Goal: Information Seeking & Learning: Learn about a topic

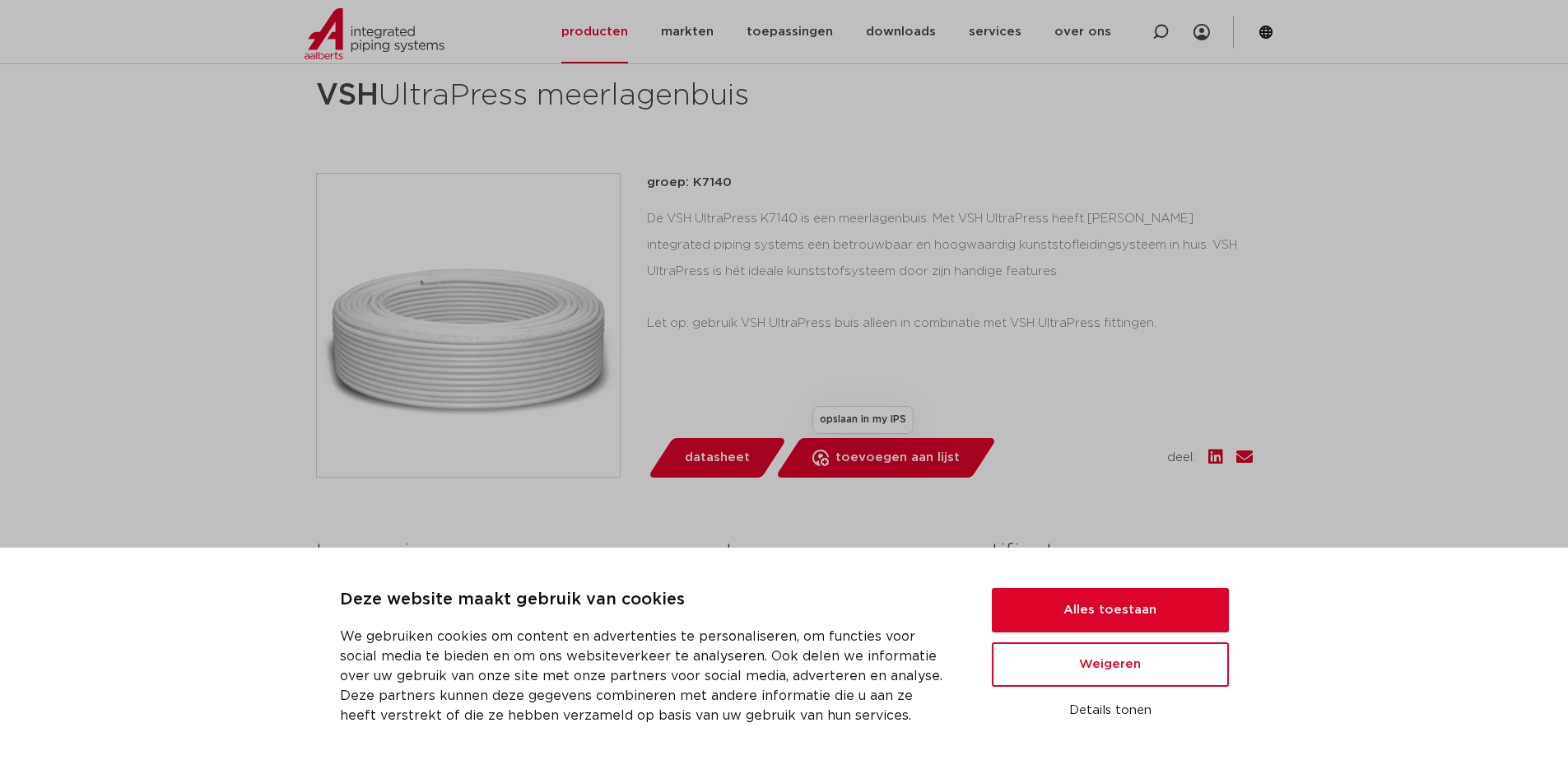
scroll to position [247, 0]
click at [1050, 603] on button "Alles toestaan" at bounding box center [1111, 610] width 237 height 44
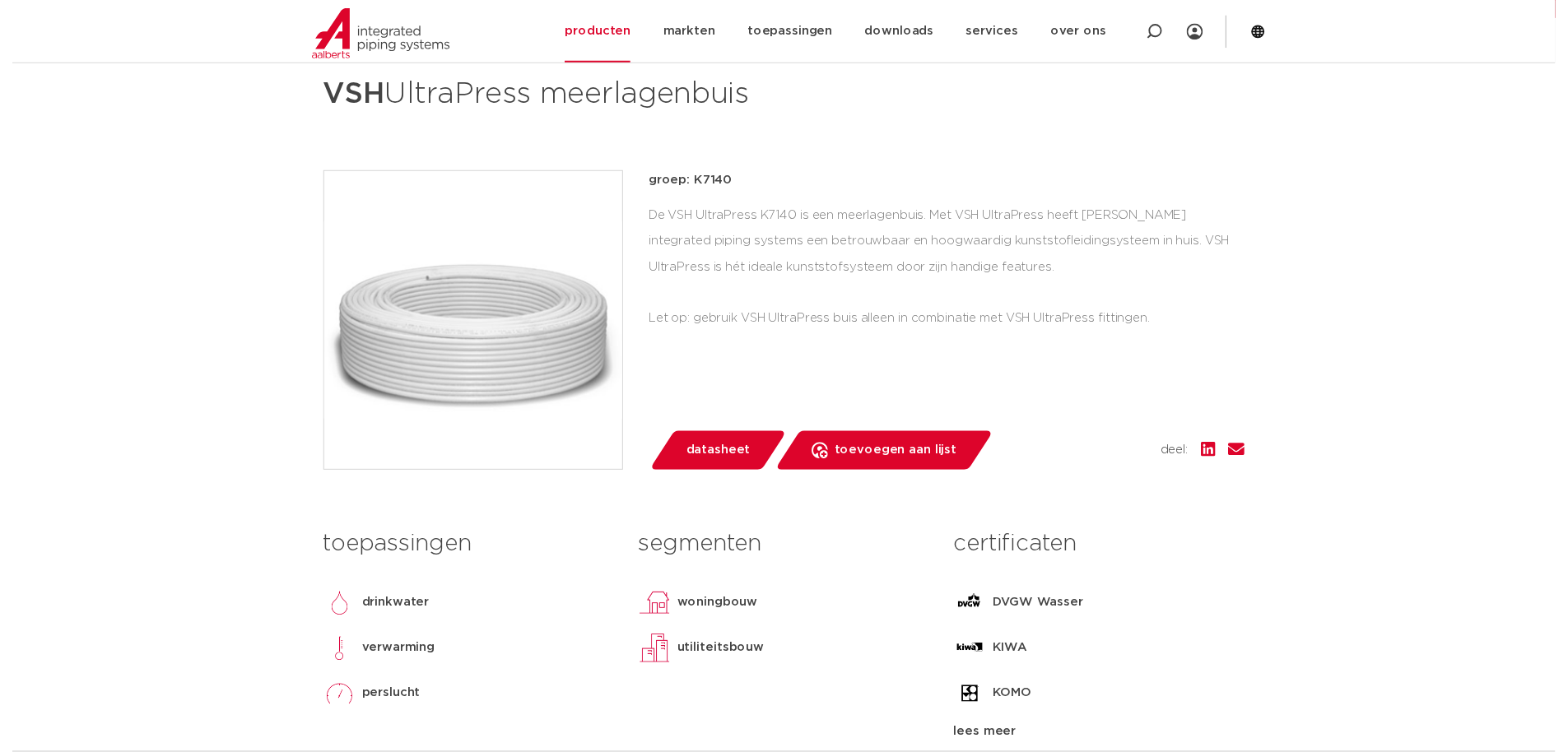
scroll to position [0, 0]
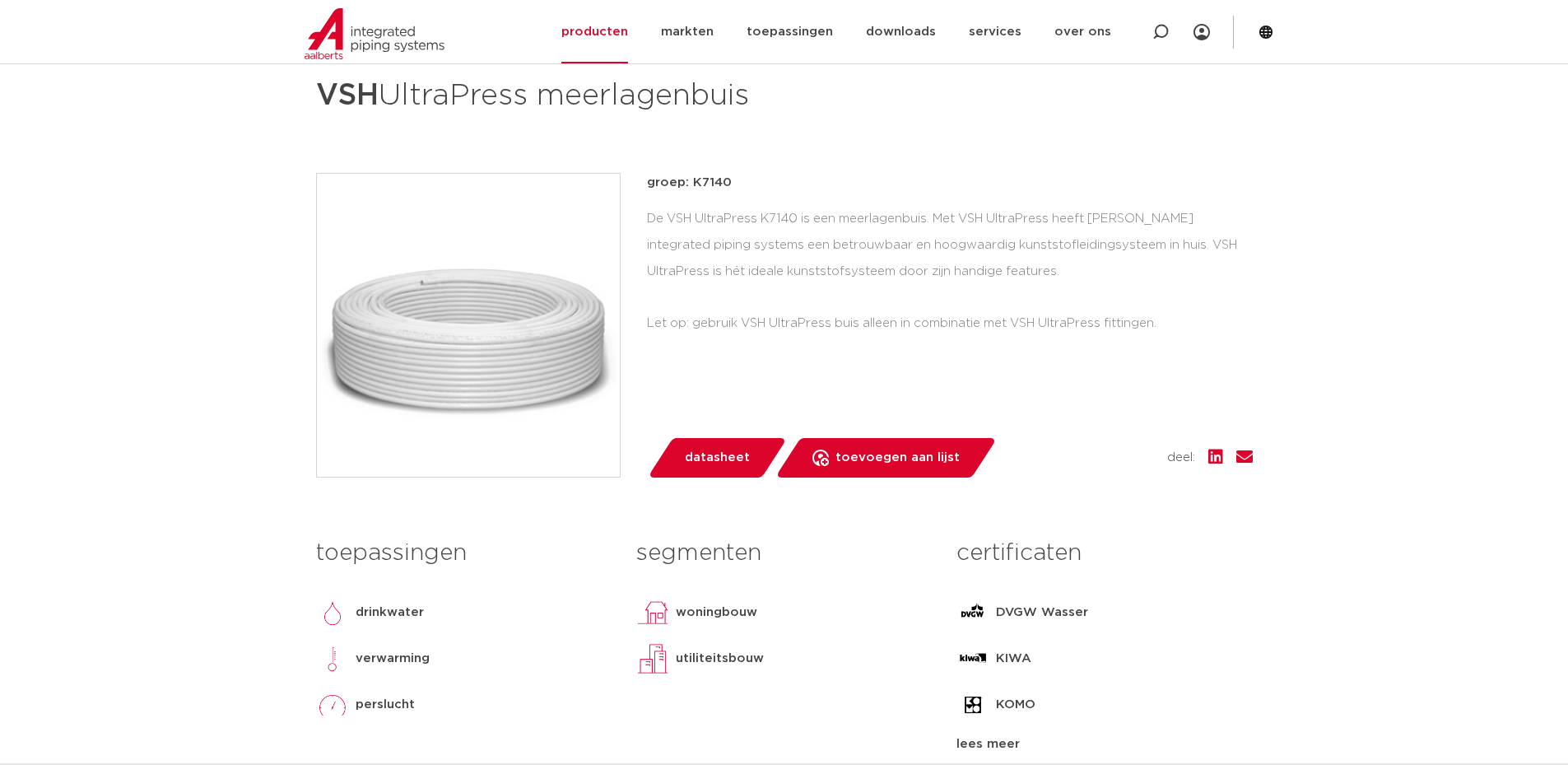
click at [710, 455] on span "datasheet" at bounding box center [717, 457] width 65 height 26
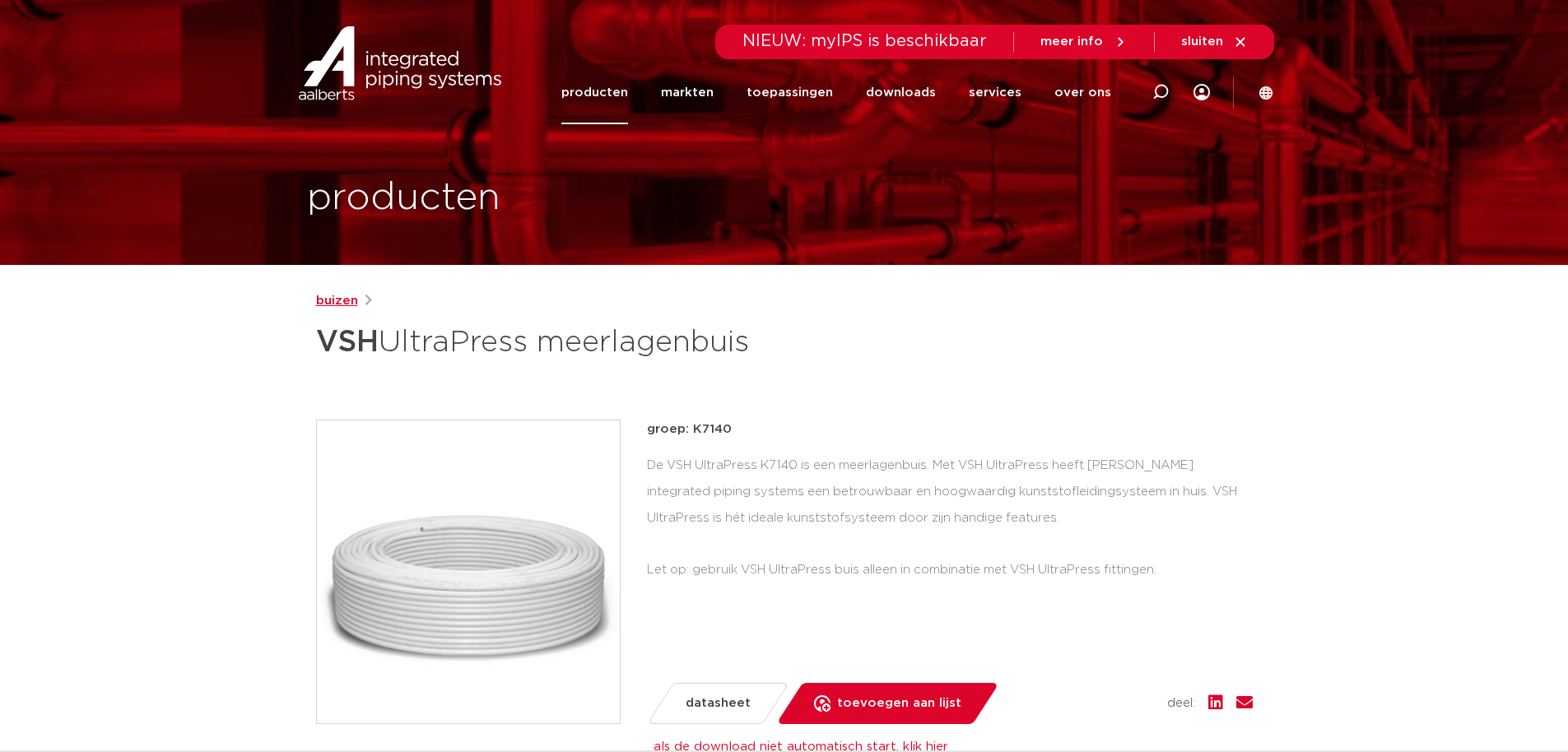
click at [340, 297] on link "buizen" at bounding box center [337, 301] width 42 height 20
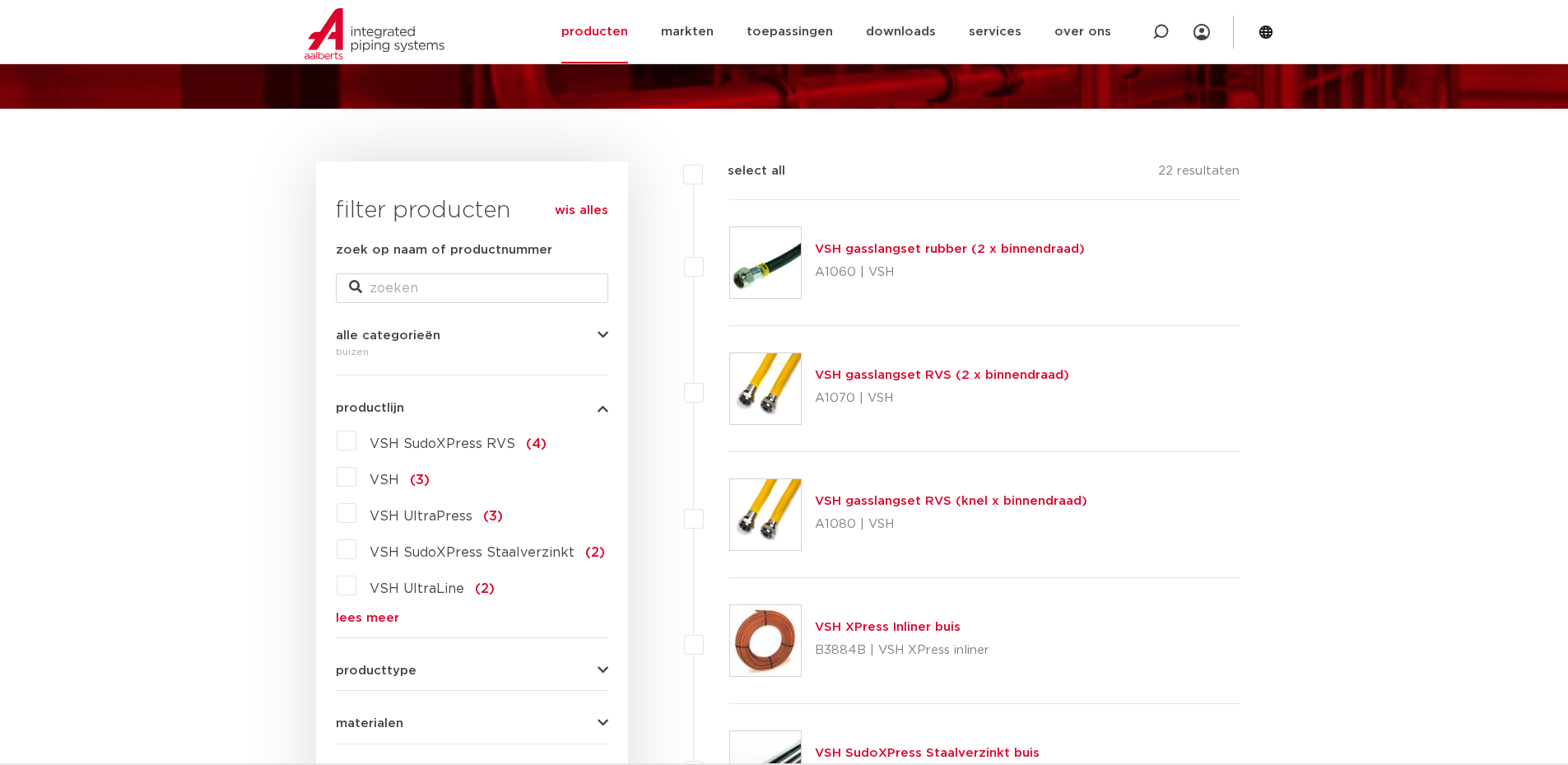
scroll to position [165, 0]
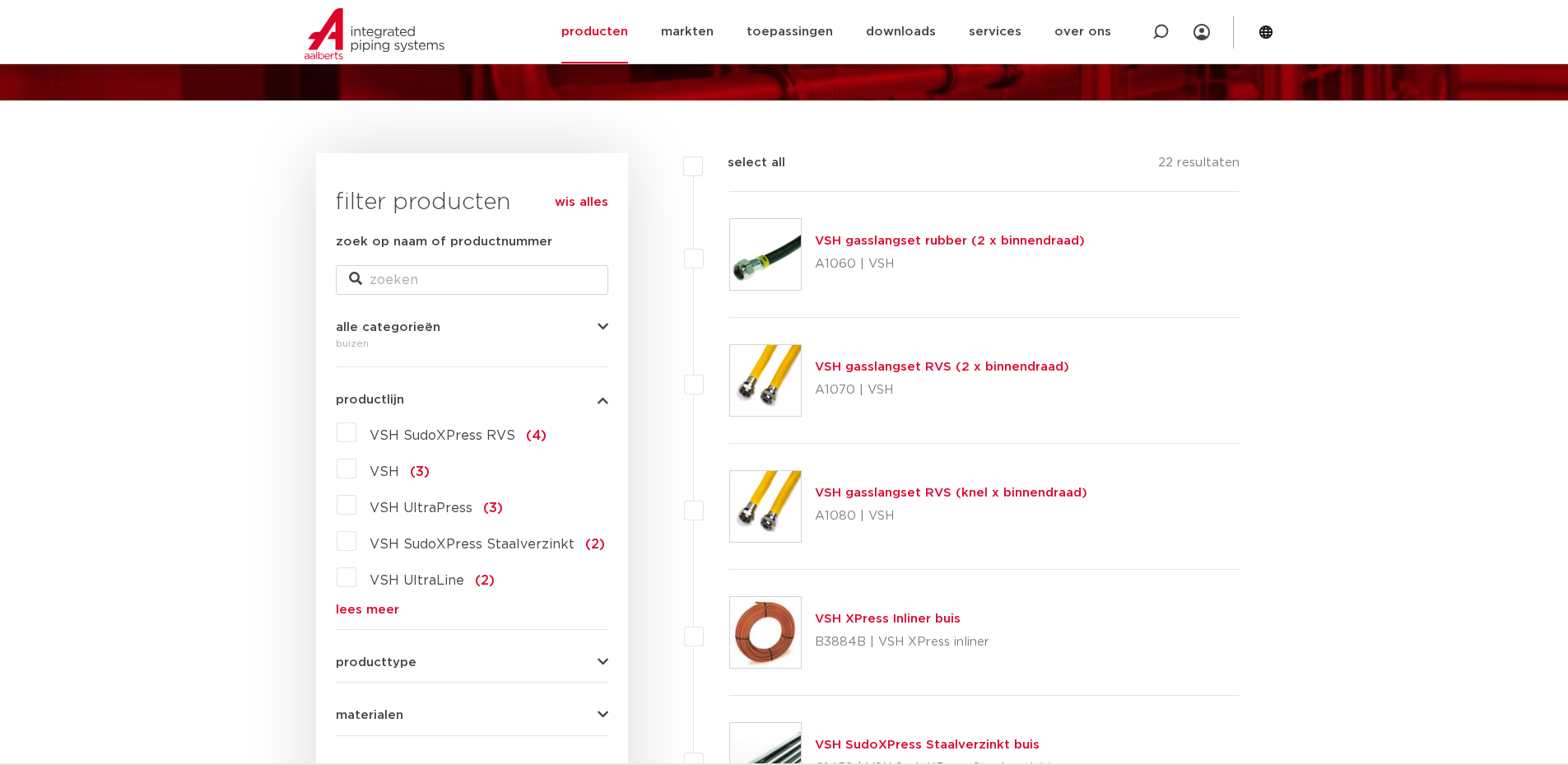
click at [357, 577] on label "VSH UltraLine (2)" at bounding box center [426, 577] width 138 height 26
click at [0, 0] on input "VSH UltraLine (2)" at bounding box center [0, 0] width 0 height 0
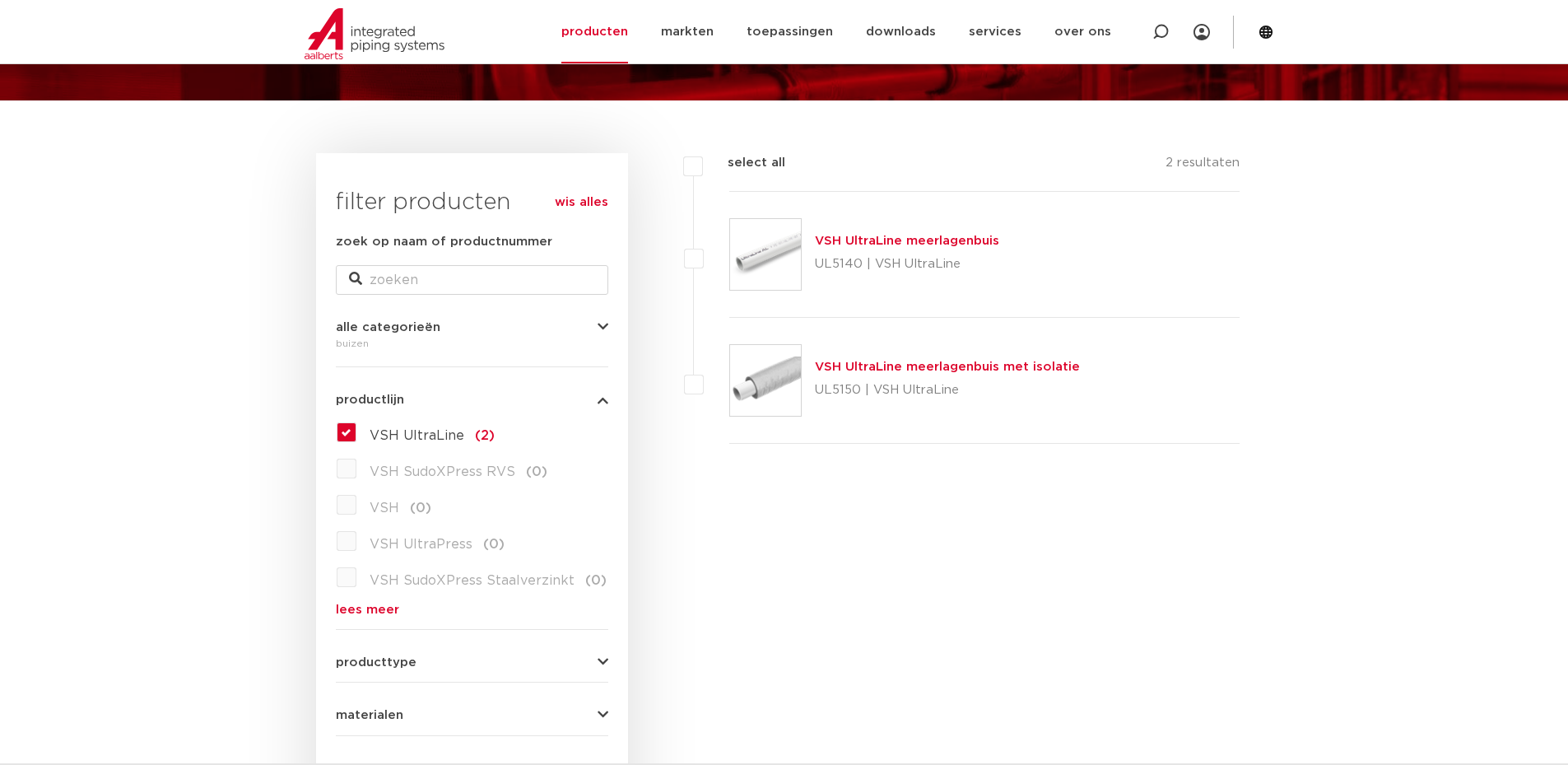
click at [916, 242] on link "VSH UltraLine meerlagenbuis" at bounding box center [907, 241] width 184 height 12
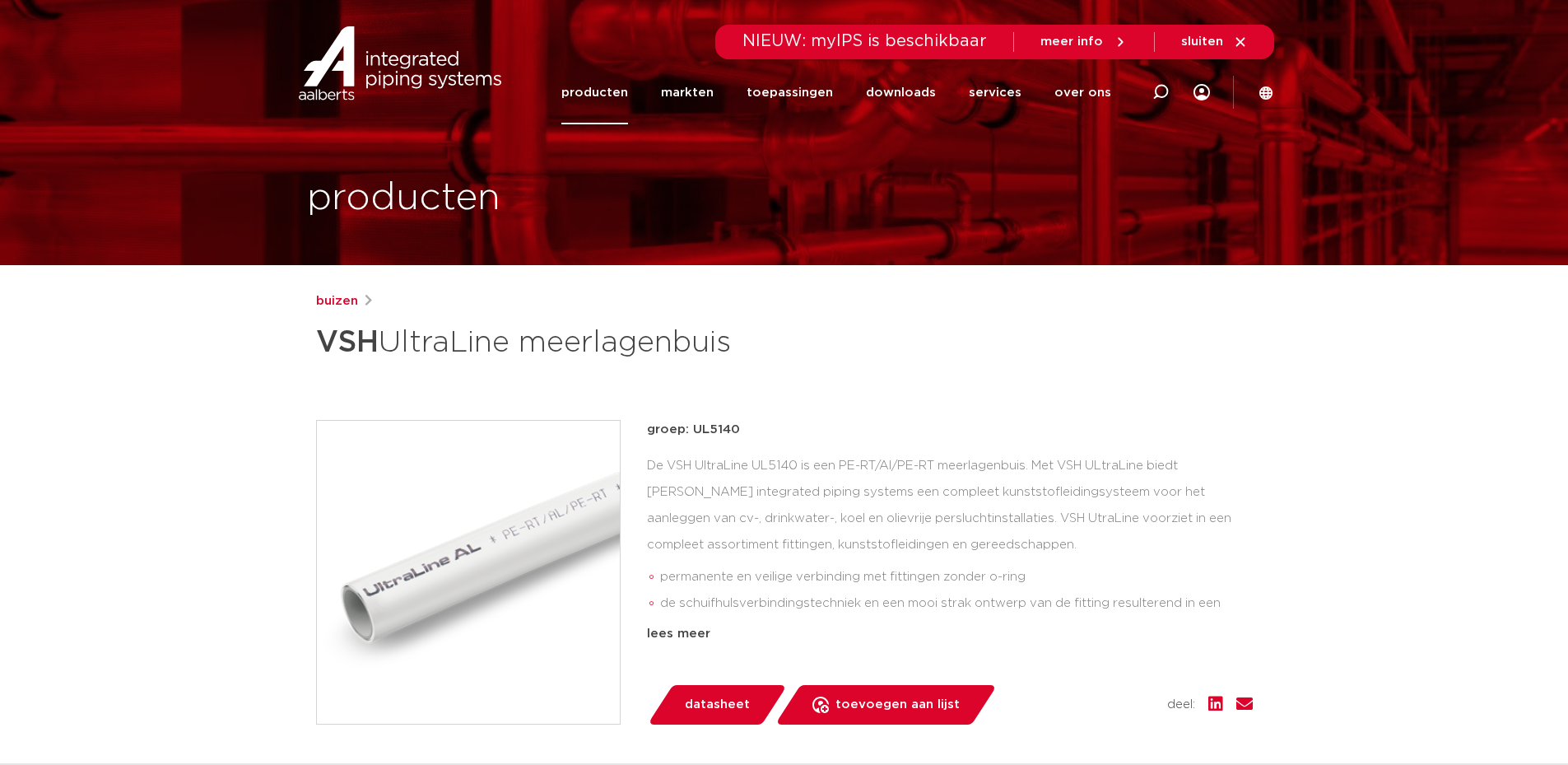
click at [737, 696] on span "datasheet" at bounding box center [717, 704] width 65 height 26
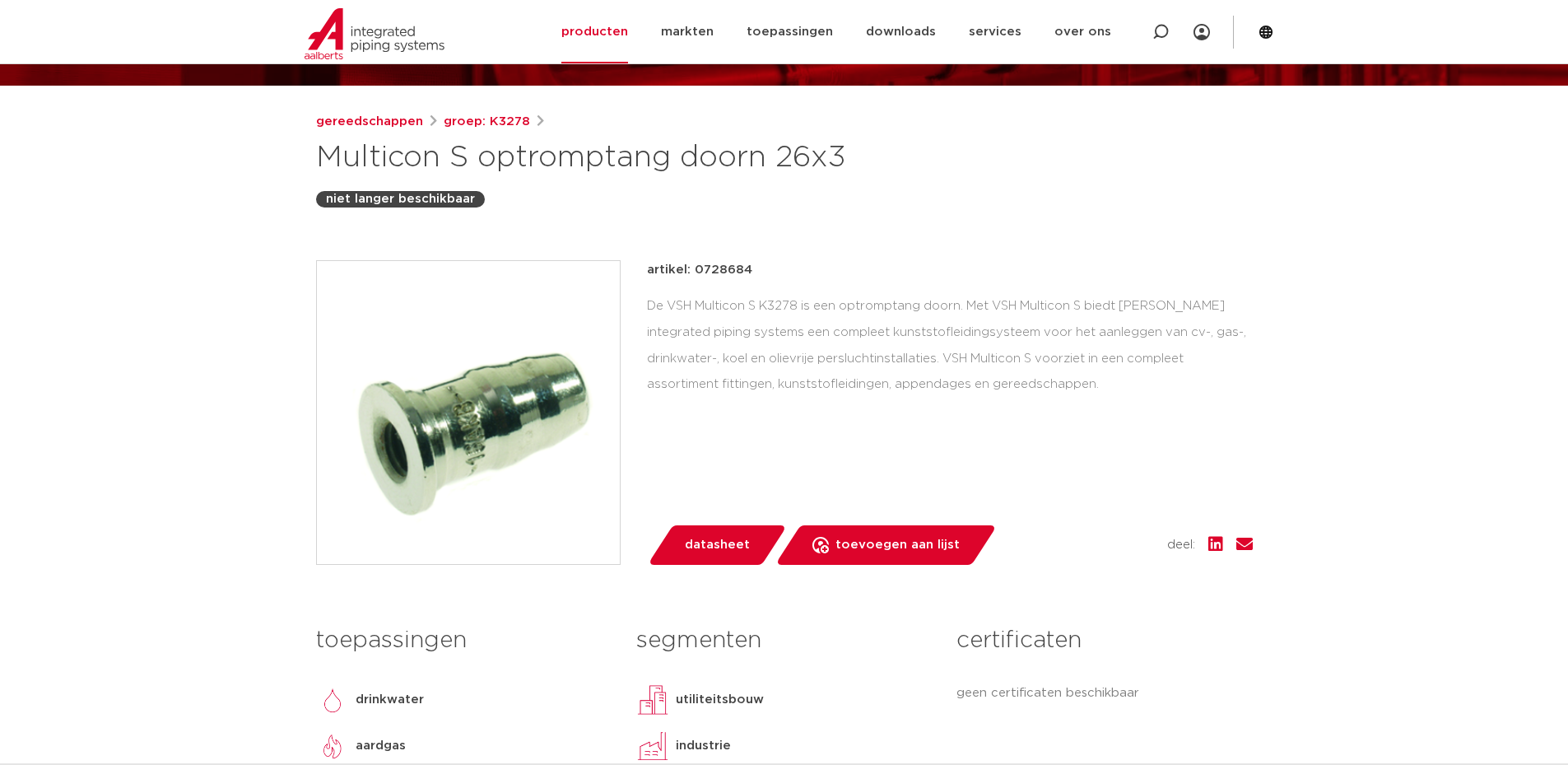
scroll to position [165, 0]
